Goal: Task Accomplishment & Management: Manage account settings

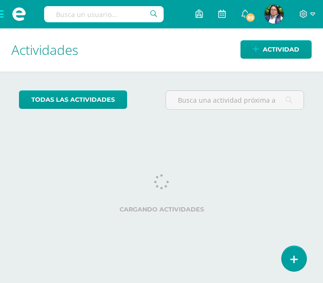
click at [5, 14] on span at bounding box center [19, 14] width 38 height 28
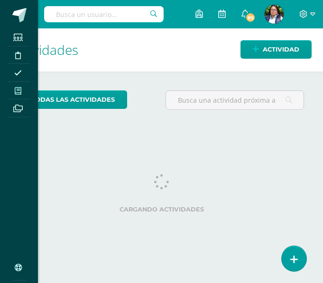
click at [13, 87] on span at bounding box center [18, 90] width 21 height 13
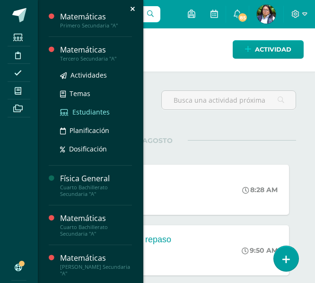
click at [67, 112] on icon at bounding box center [64, 112] width 9 height 7
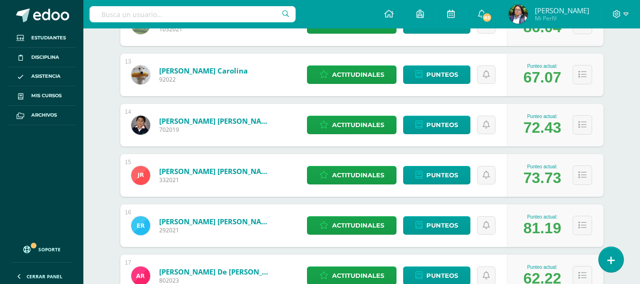
scroll to position [738, 0]
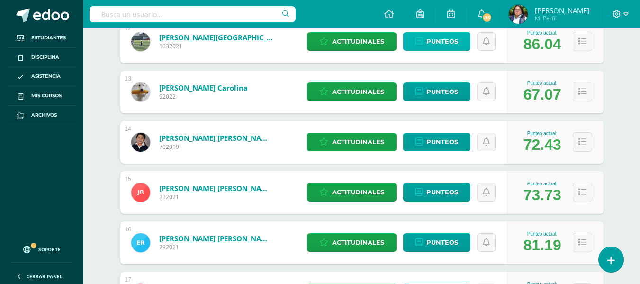
click at [315, 47] on span "Punteos" at bounding box center [442, 42] width 32 height 18
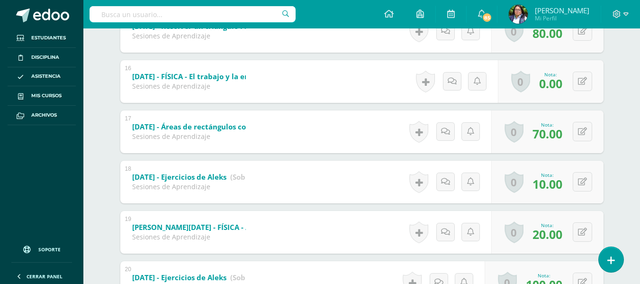
scroll to position [933, 0]
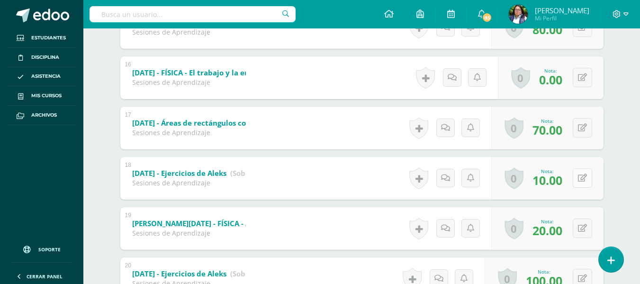
click at [579, 173] on button at bounding box center [582, 177] width 19 height 19
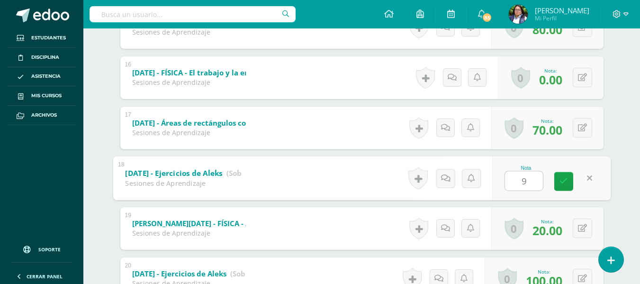
type input "90"
click at [561, 184] on icon at bounding box center [563, 181] width 9 height 8
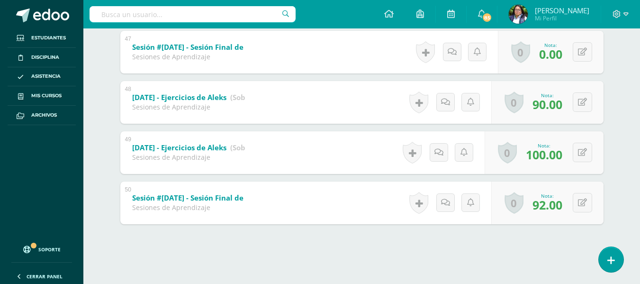
scroll to position [507, 0]
